Goal: Transaction & Acquisition: Purchase product/service

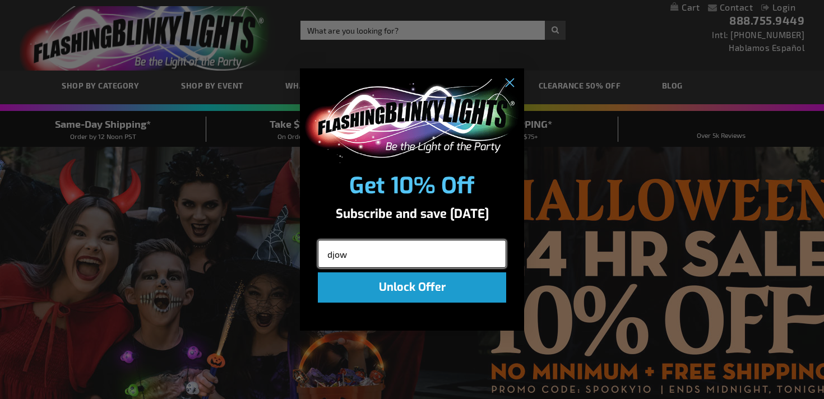
type input "[EMAIL_ADDRESS][DOMAIN_NAME]"
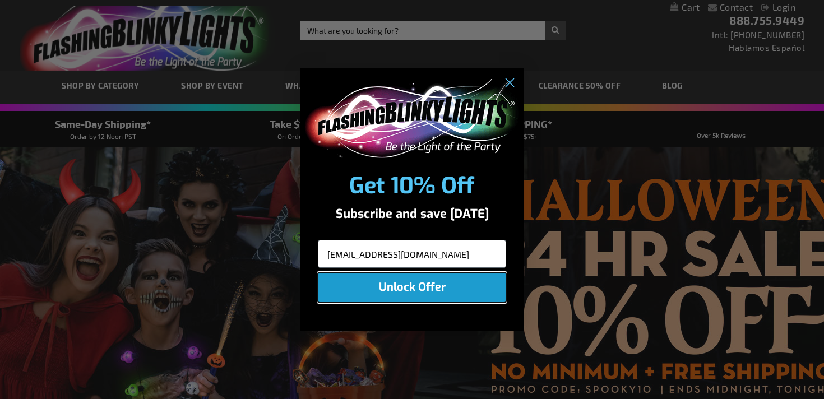
click at [436, 290] on button "Unlock Offer" at bounding box center [412, 287] width 188 height 30
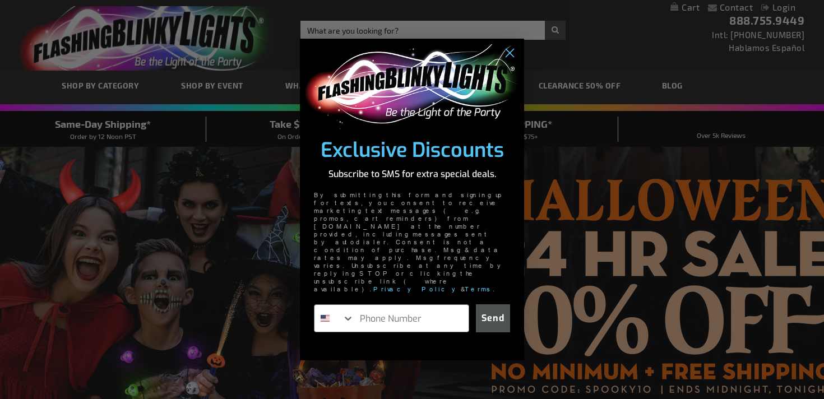
click at [436, 305] on input "Phone Number" at bounding box center [411, 318] width 114 height 27
type input "1-484-718-2453"
click at [492, 304] on button "Send" at bounding box center [493, 318] width 34 height 28
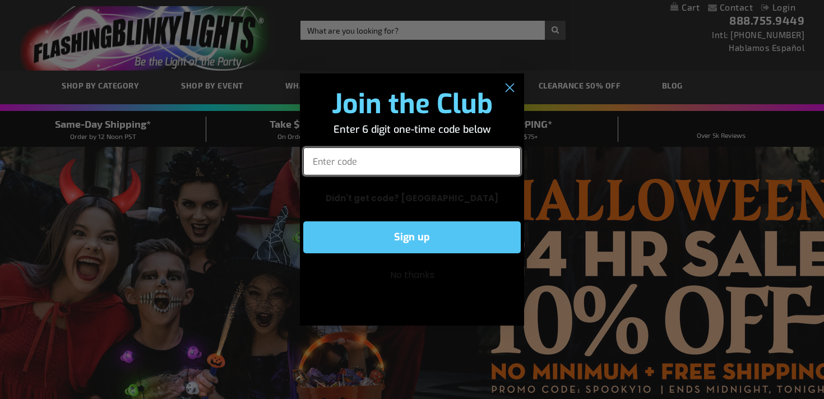
click at [336, 159] on input "Enter code" at bounding box center [412, 161] width 218 height 28
paste input "775558"
type input "775558"
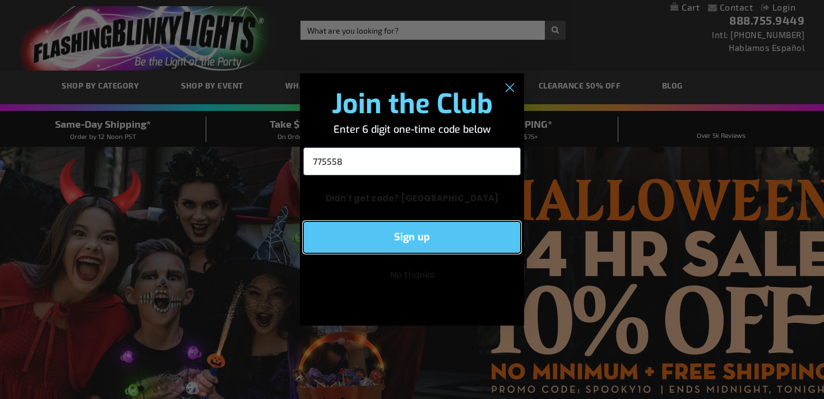
click at [391, 242] on button "Sign up" at bounding box center [412, 237] width 218 height 32
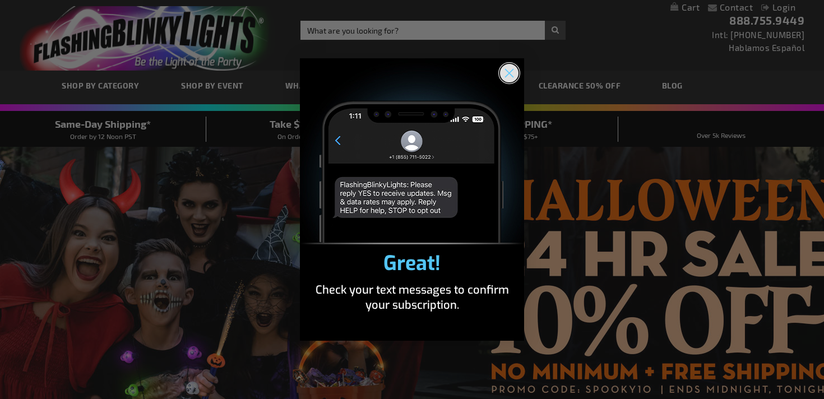
click at [506, 79] on circle "Close dialog" at bounding box center [509, 73] width 19 height 19
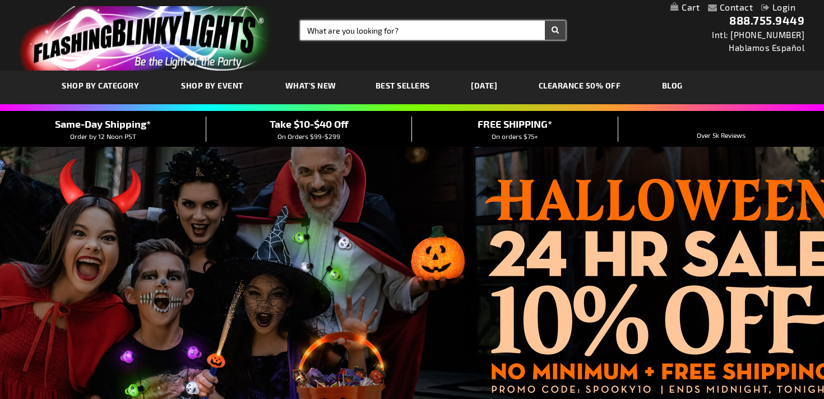
click at [339, 25] on input "Search" at bounding box center [433, 30] width 265 height 19
type input "viking helmet"
click at [545, 21] on button "Search" at bounding box center [555, 30] width 21 height 19
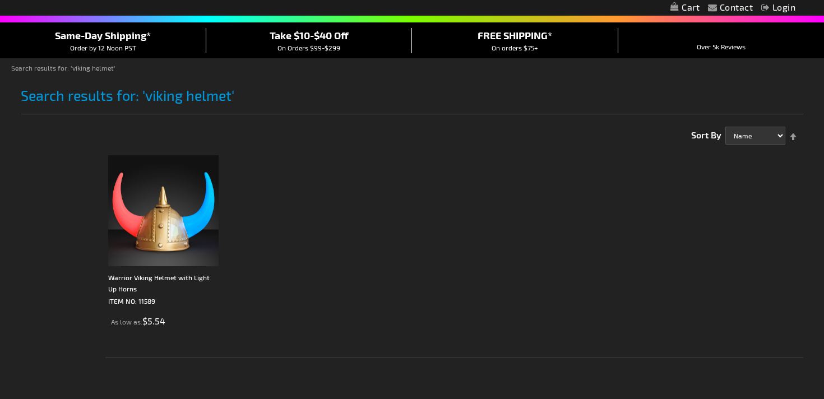
scroll to position [117, 0]
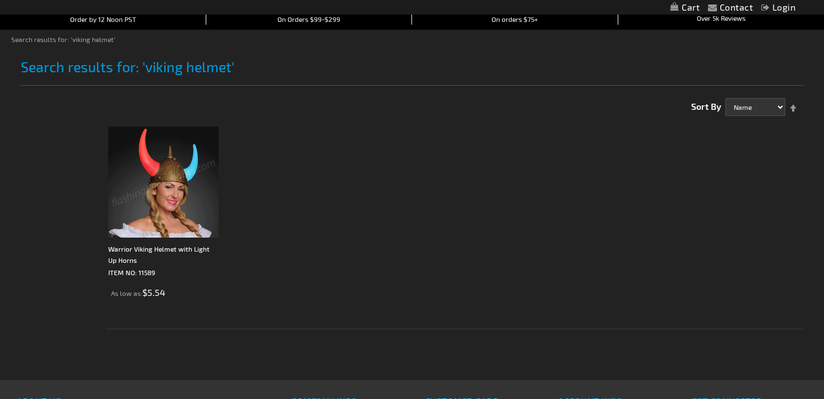
click at [169, 187] on img at bounding box center [163, 182] width 111 height 111
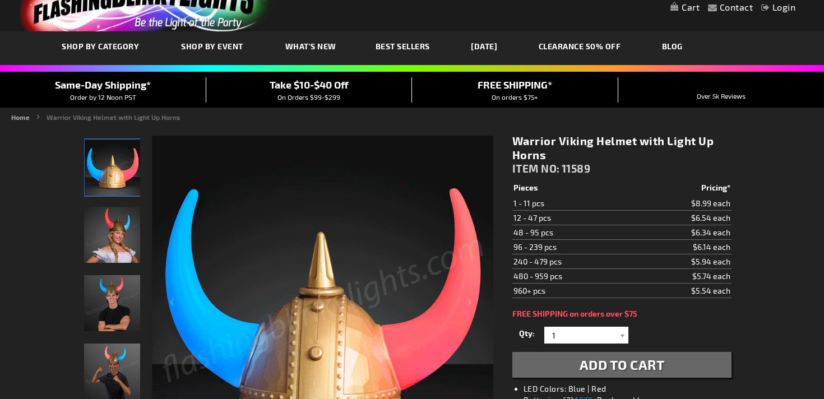
scroll to position [41, 0]
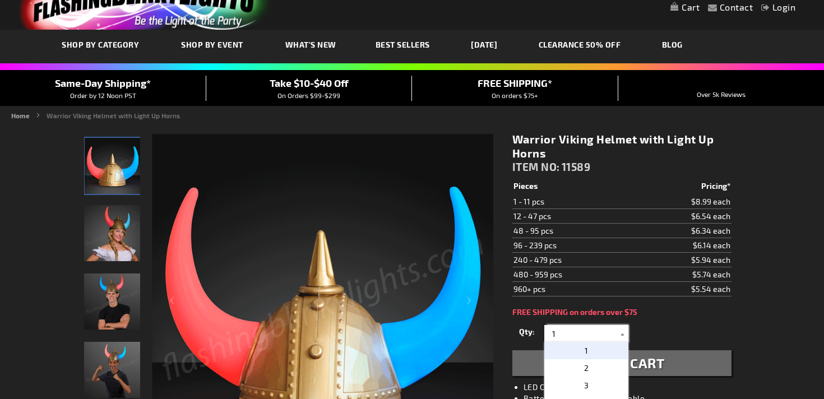
click at [558, 332] on input "1" at bounding box center [587, 333] width 81 height 17
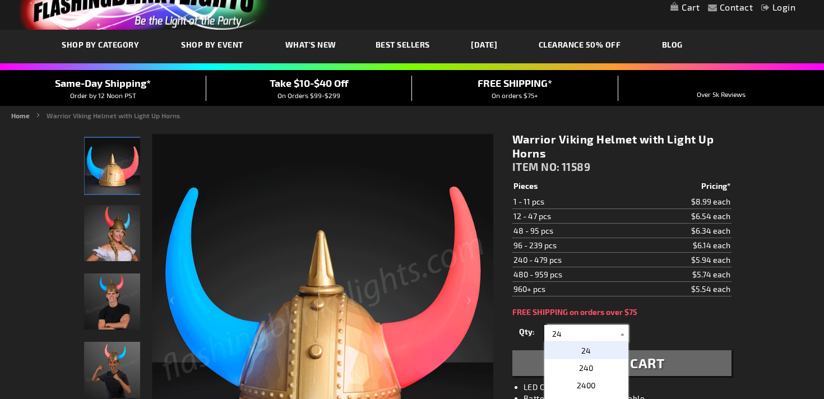
type input "24"
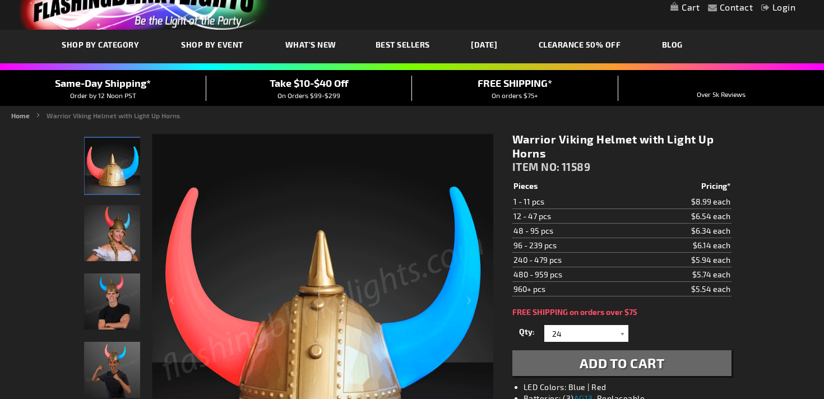
click at [617, 365] on span "Add to Cart" at bounding box center [622, 363] width 85 height 16
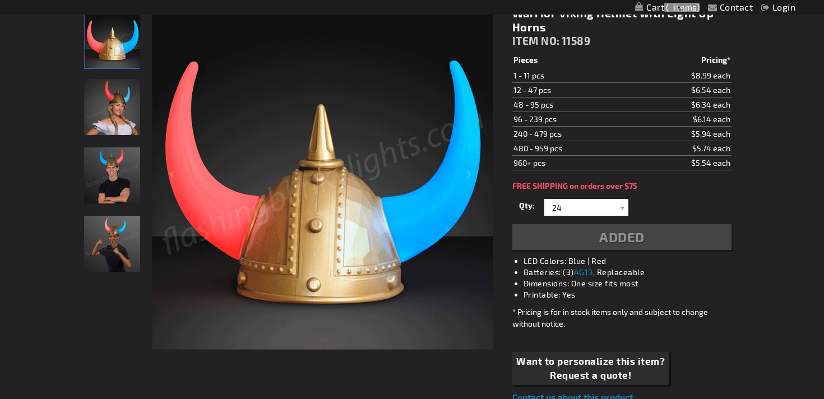
scroll to position [190, 0]
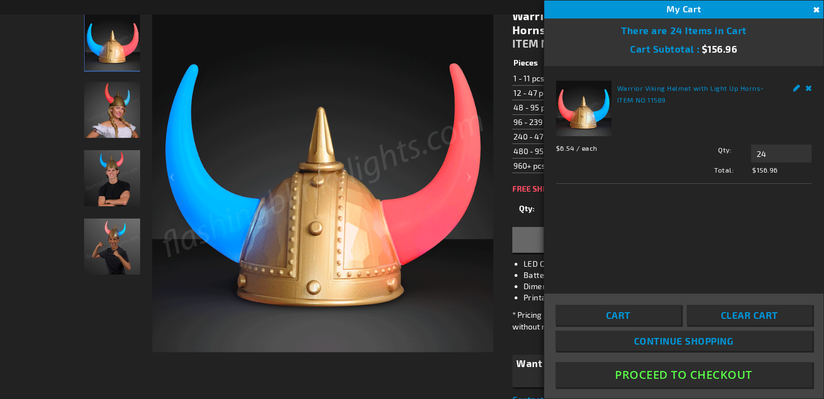
click at [659, 377] on button "Proceed To Checkout" at bounding box center [684, 374] width 257 height 25
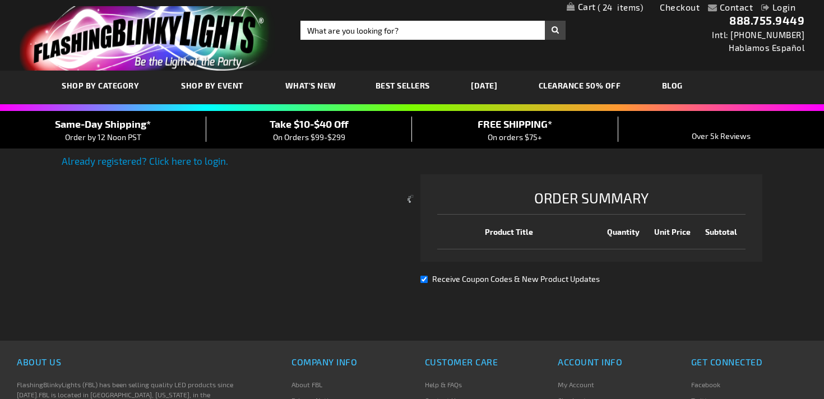
select select "US"
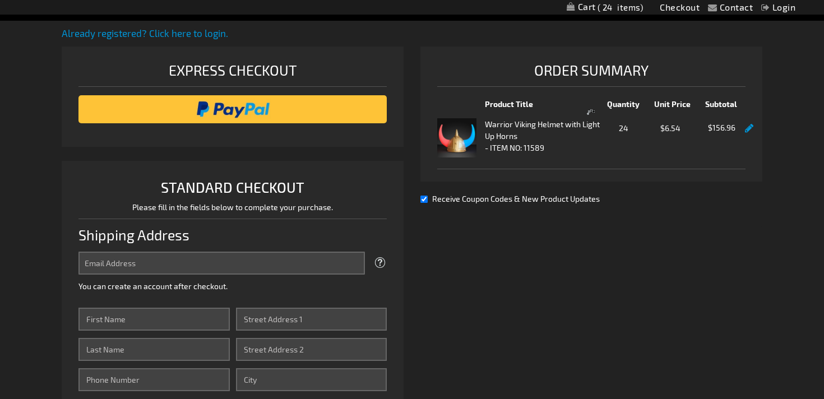
scroll to position [128, 0]
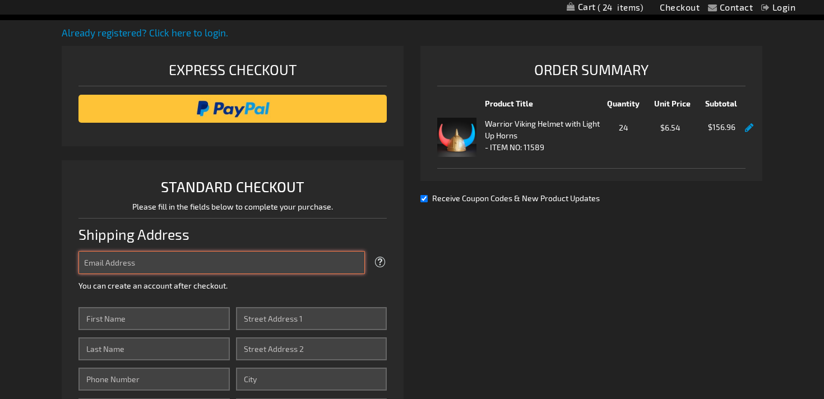
click at [201, 264] on input "Email Address" at bounding box center [221, 262] width 286 height 23
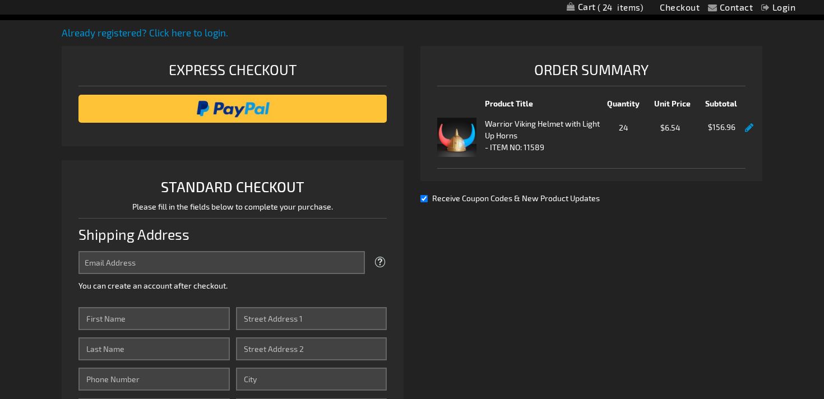
click at [781, 9] on link "Login" at bounding box center [778, 7] width 34 height 11
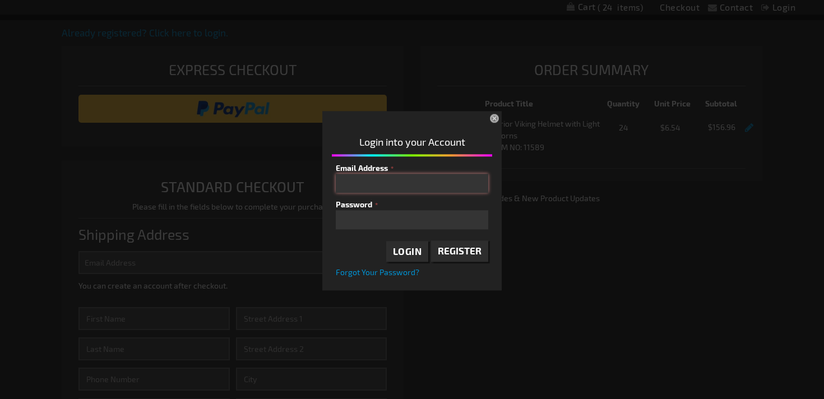
click at [386, 186] on input "Email Address" at bounding box center [412, 183] width 152 height 19
type input "[EMAIL_ADDRESS][DOMAIN_NAME]"
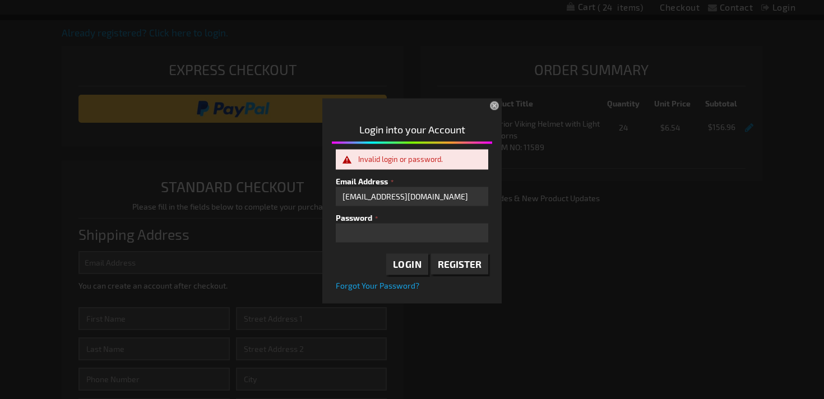
click at [382, 286] on span "Forgot Your Password?" at bounding box center [378, 285] width 84 height 10
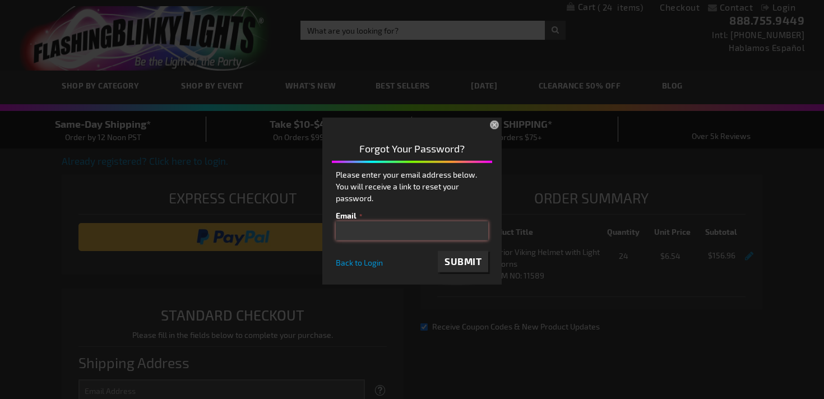
click at [359, 236] on input "email" at bounding box center [412, 230] width 152 height 19
type input "djowett@umasd.org"
click at [460, 260] on span "Submit" at bounding box center [463, 261] width 37 height 11
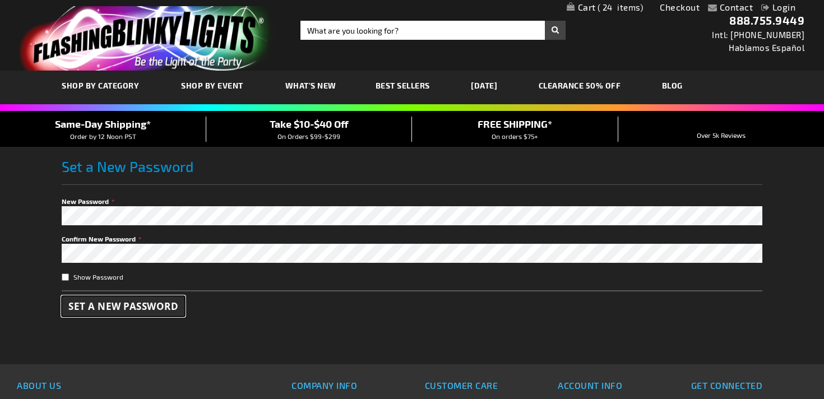
click at [123, 313] on span "Set a New Password" at bounding box center [123, 306] width 110 height 13
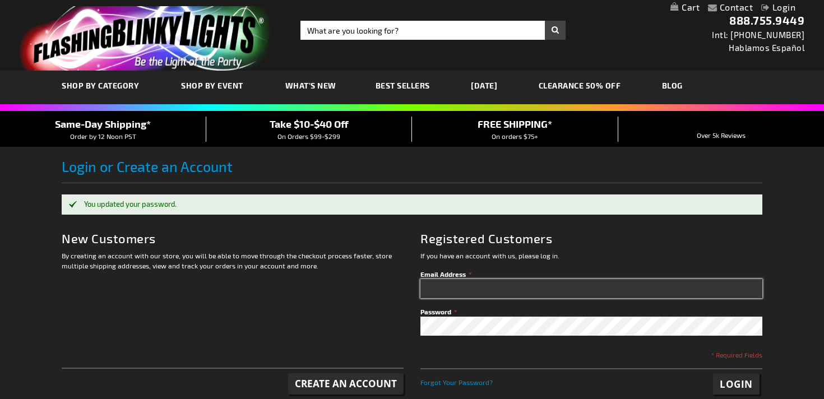
click at [437, 286] on input "Email Address" at bounding box center [591, 288] width 342 height 19
type input "[EMAIL_ADDRESS][DOMAIN_NAME]"
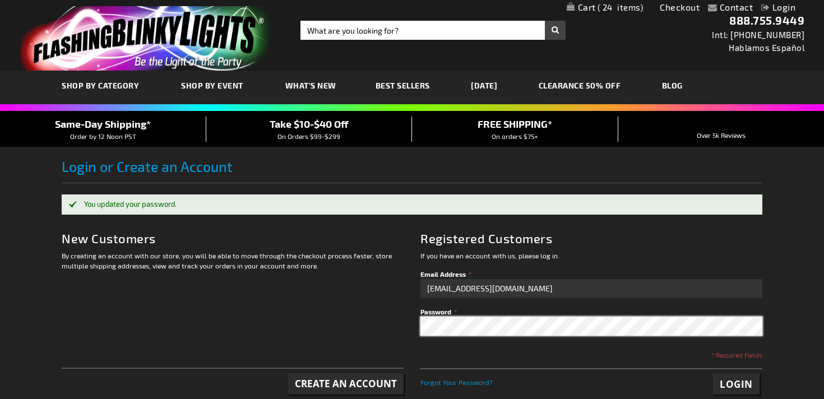
click at [713, 374] on button "Login" at bounding box center [736, 384] width 47 height 21
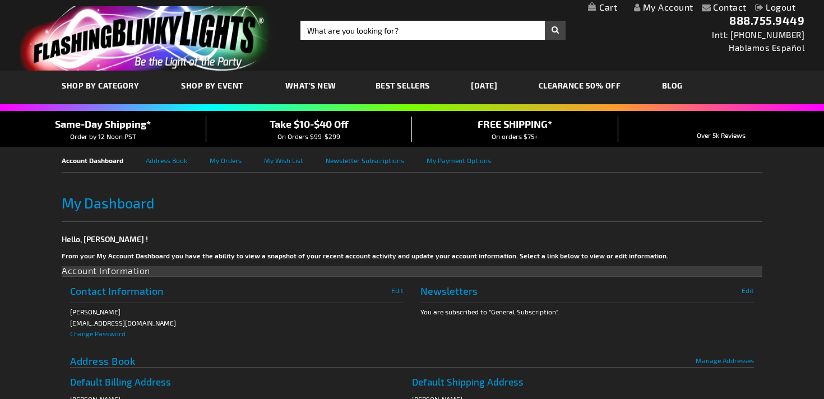
click at [324, 126] on span "Take $10-$40 Off" at bounding box center [309, 124] width 79 height 12
click at [432, 32] on input "Search" at bounding box center [433, 30] width 265 height 19
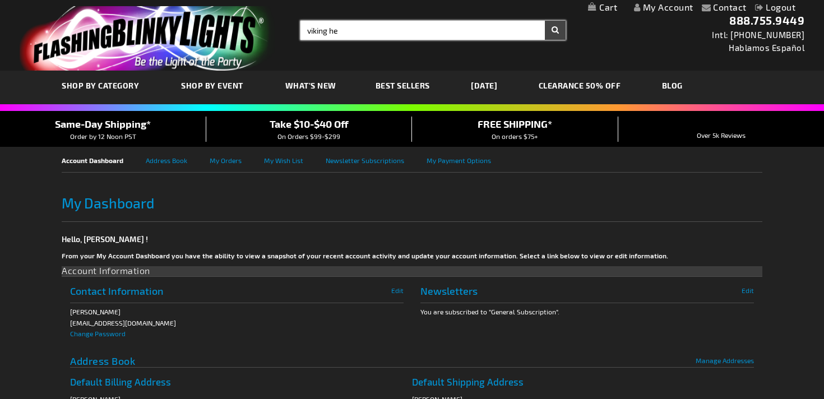
type input "viking hel"
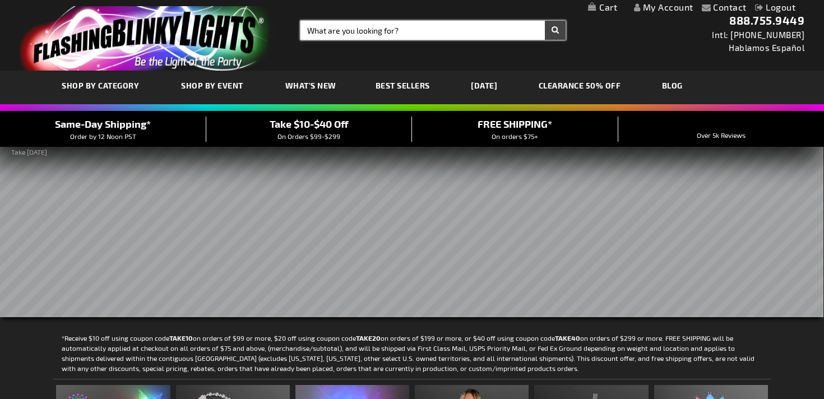
click at [357, 31] on input "Search" at bounding box center [433, 30] width 265 height 19
type input "viking helmet"
click at [545, 21] on button "Search" at bounding box center [555, 30] width 21 height 19
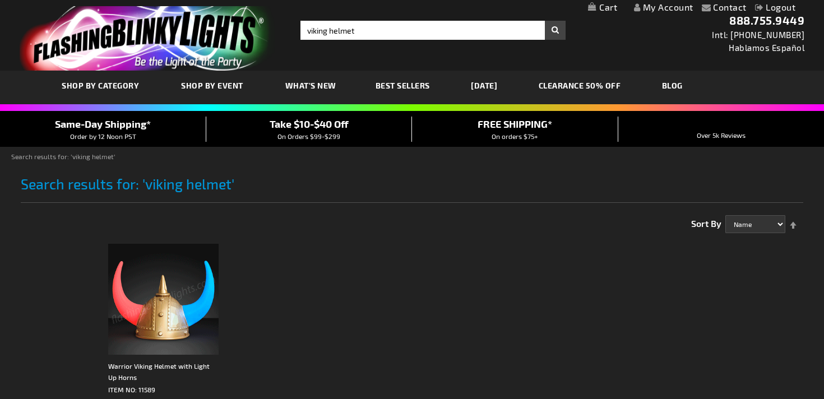
click at [175, 297] on img at bounding box center [163, 299] width 111 height 111
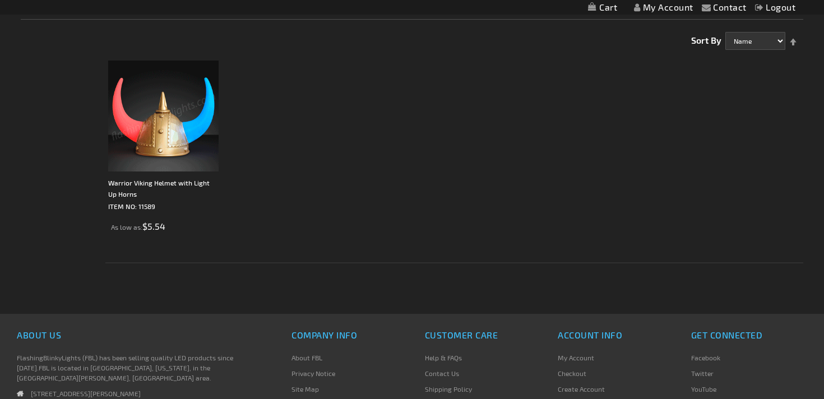
scroll to position [192, 0]
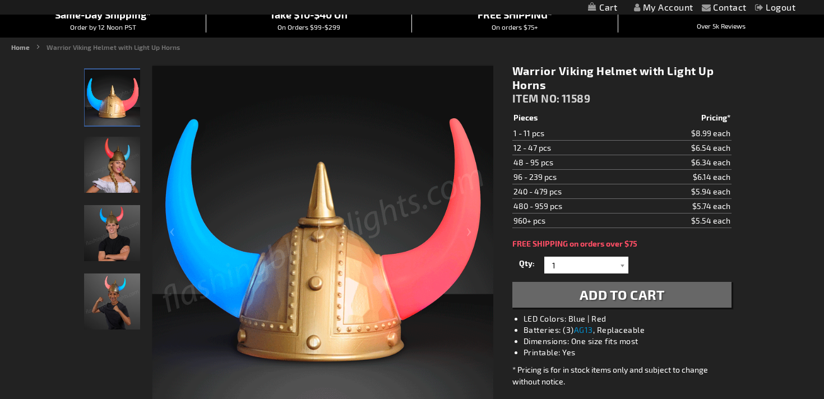
scroll to position [118, 0]
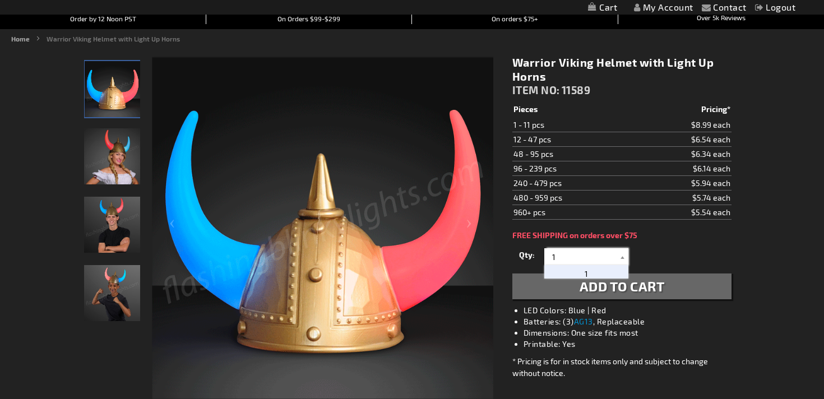
click at [568, 253] on input "1" at bounding box center [587, 256] width 81 height 17
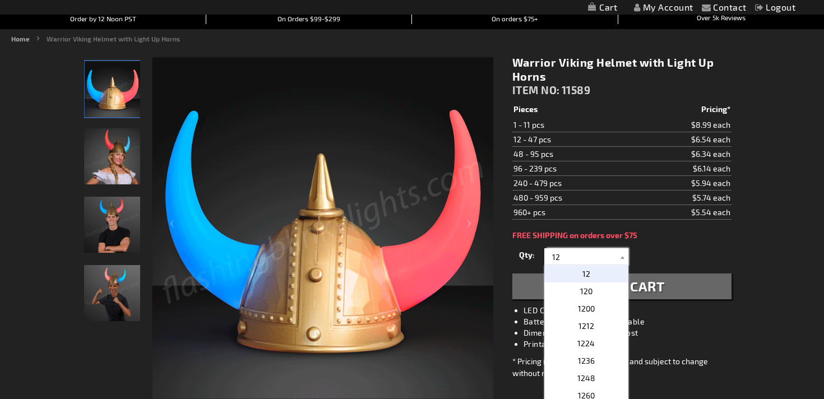
type input "1"
type input "24"
click at [668, 258] on div "Qty 1 2 3 4 5 6 7 8 9 10 11 12 24 36 48 60 72 84 96 108 120 132 144 156 168" at bounding box center [621, 257] width 219 height 22
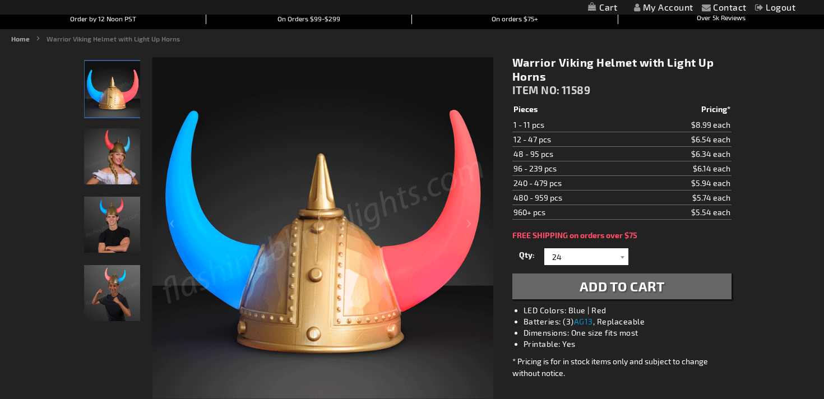
click at [638, 289] on span "Add to Cart" at bounding box center [622, 286] width 85 height 16
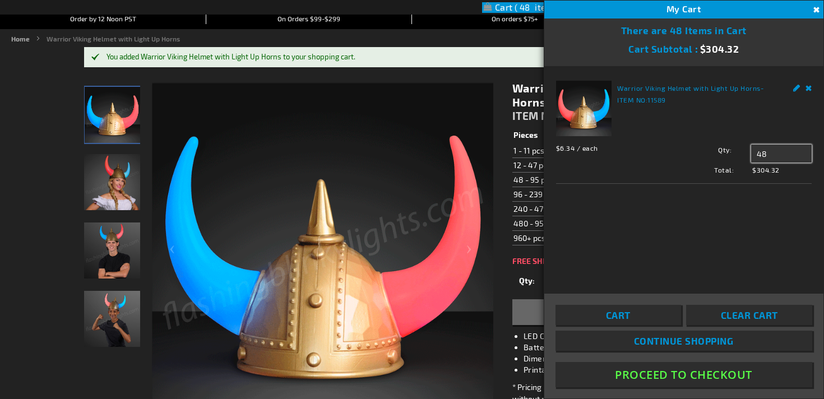
click at [774, 150] on input "48" at bounding box center [781, 154] width 61 height 18
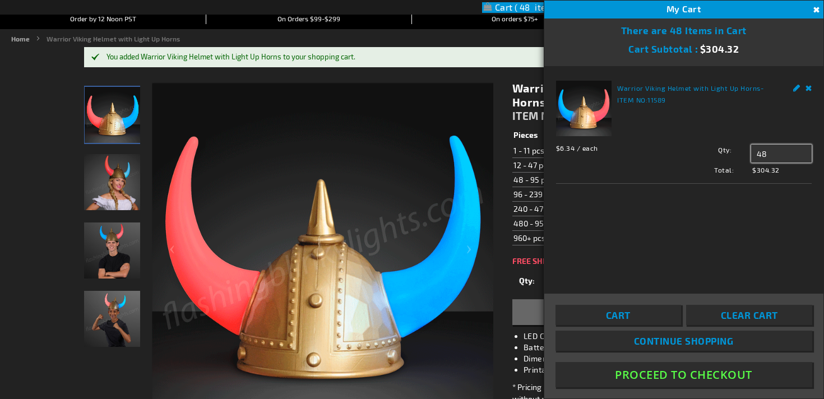
click at [774, 150] on input "48" at bounding box center [781, 154] width 61 height 18
type input "24"
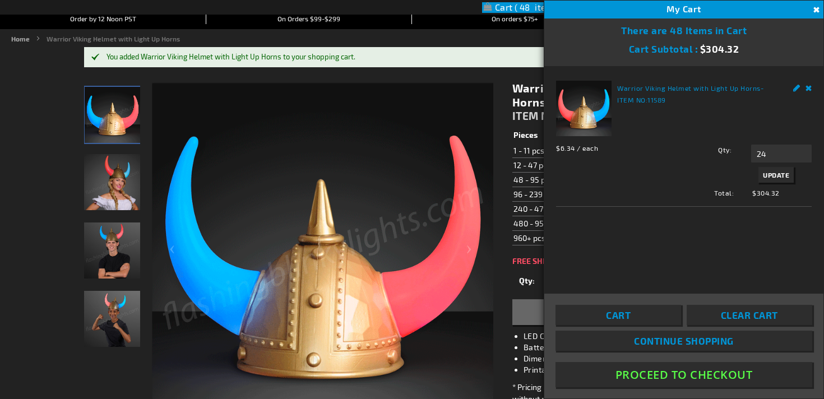
click at [770, 176] on span "Update" at bounding box center [776, 175] width 26 height 8
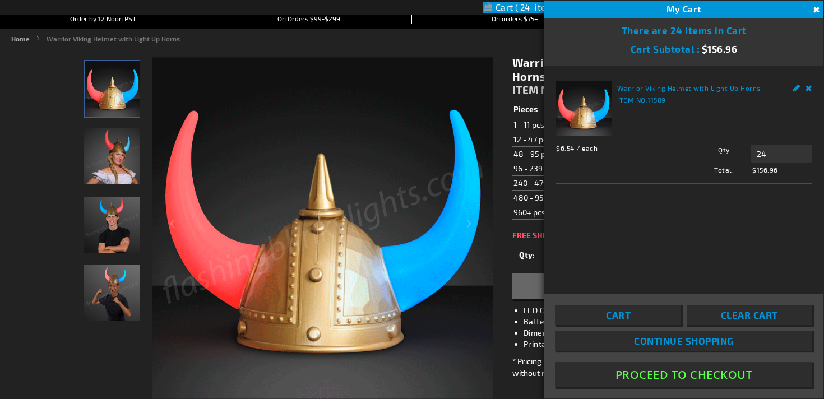
click at [691, 378] on button "Proceed To Checkout" at bounding box center [684, 374] width 257 height 25
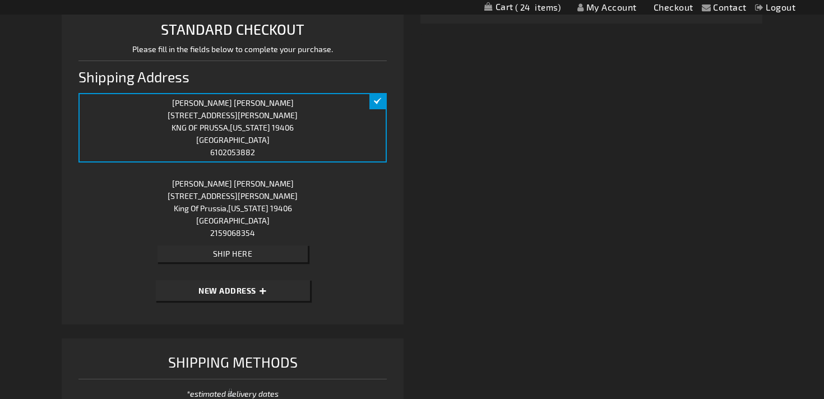
scroll to position [269, 0]
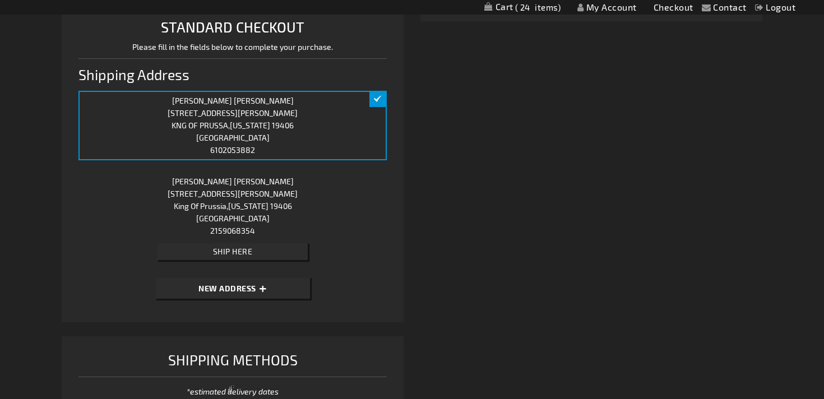
click at [233, 195] on div "Denise Jowett 465 Crossfield Rd King Of Prussia , Pennsylvania 19406 United Sta…" at bounding box center [232, 219] width 308 height 95
click at [227, 251] on span "Ship Here" at bounding box center [233, 252] width 40 height 10
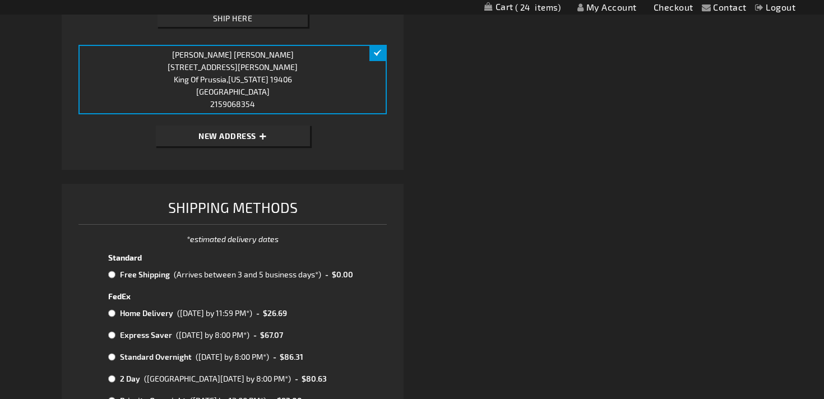
scroll to position [487, 0]
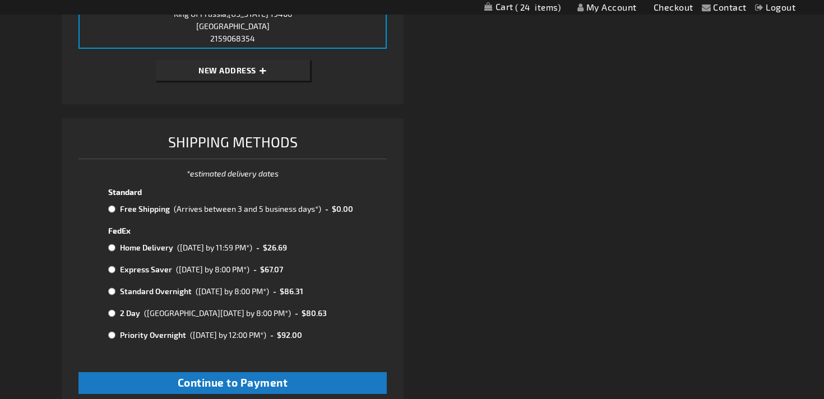
click at [110, 210] on input "radio" at bounding box center [111, 209] width 7 height 9
radio input "true"
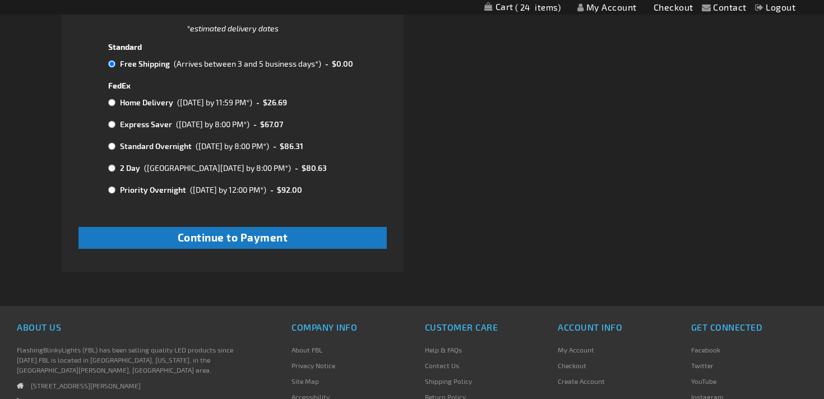
scroll to position [641, 0]
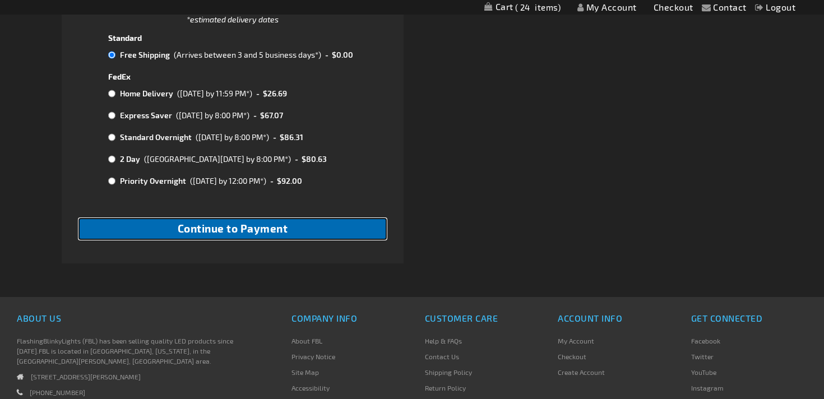
click at [214, 232] on span "Continue to Payment" at bounding box center [233, 228] width 110 height 13
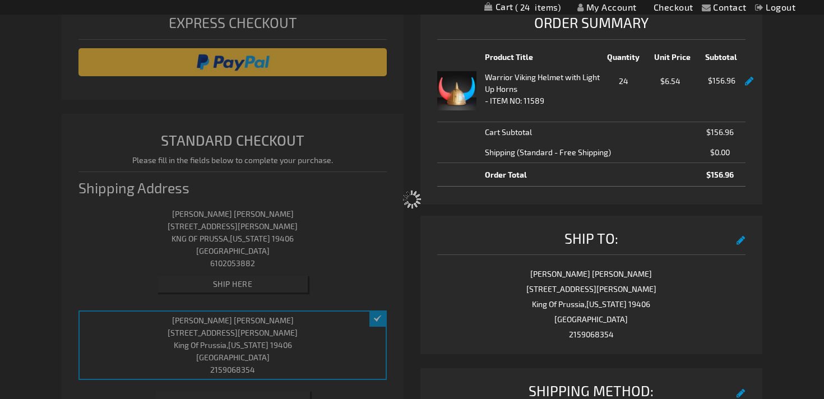
select select "f0582585991590abb92987819e44d5c6eacc2fd3"
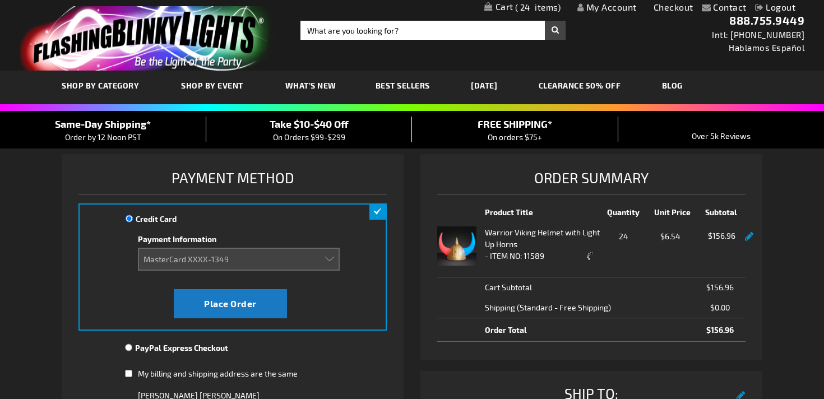
scroll to position [3, 0]
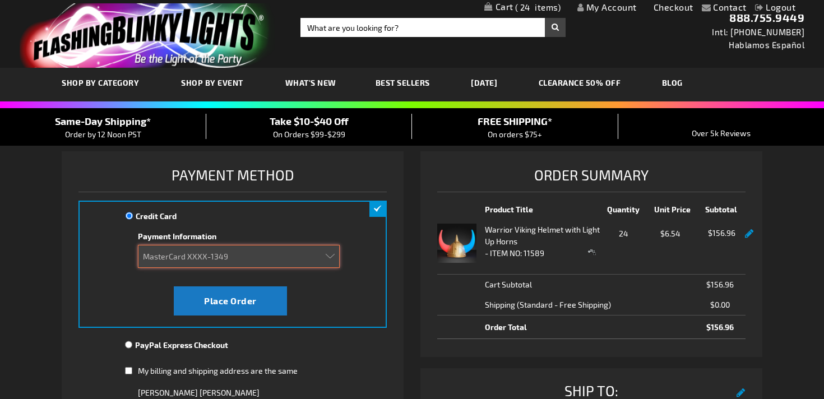
click at [186, 261] on select "Add new card MasterCard XXXX-1349" at bounding box center [239, 256] width 202 height 23
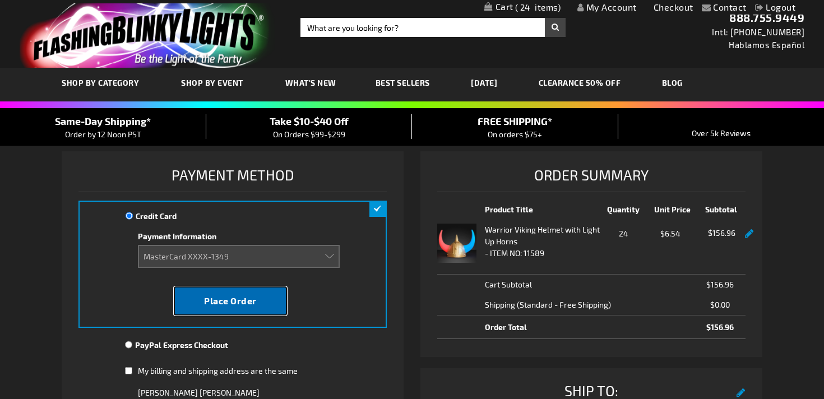
click at [218, 305] on span "Place Order" at bounding box center [230, 300] width 53 height 11
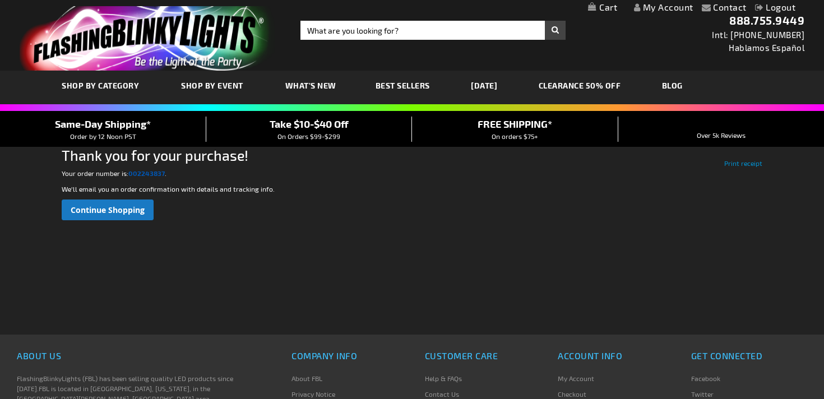
click at [155, 174] on strong "002243837" at bounding box center [146, 173] width 36 height 8
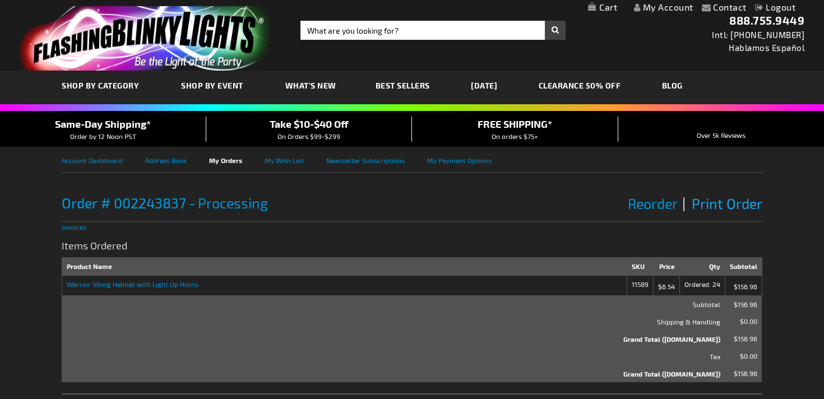
click at [728, 205] on span "Print Order" at bounding box center [727, 203] width 71 height 17
